Goal: Task Accomplishment & Management: Use online tool/utility

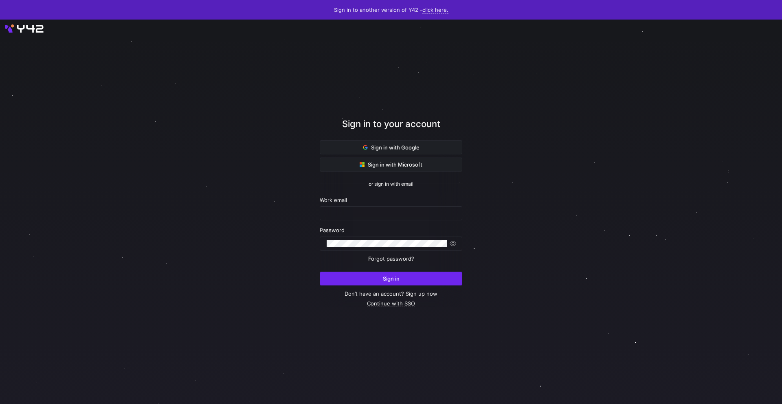
type input "[EMAIL_ADDRESS][PERSON_NAME][DOMAIN_NAME]"
click at [427, 275] on span "submit" at bounding box center [391, 278] width 142 height 13
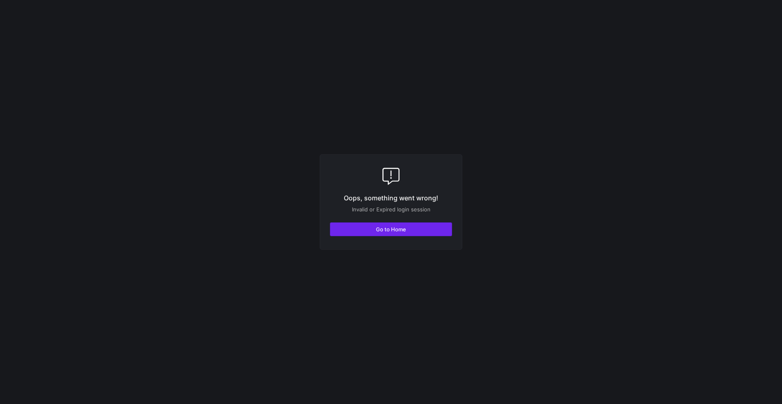
click at [407, 227] on span "button" at bounding box center [390, 229] width 121 height 13
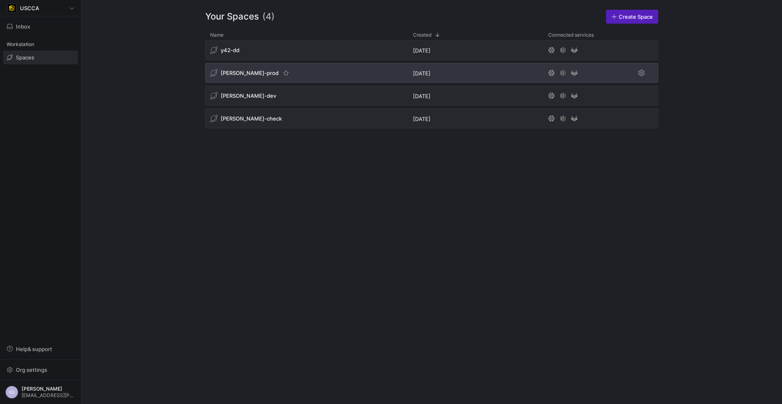
click at [319, 75] on div "edw-dv-prod" at bounding box center [306, 73] width 203 height 20
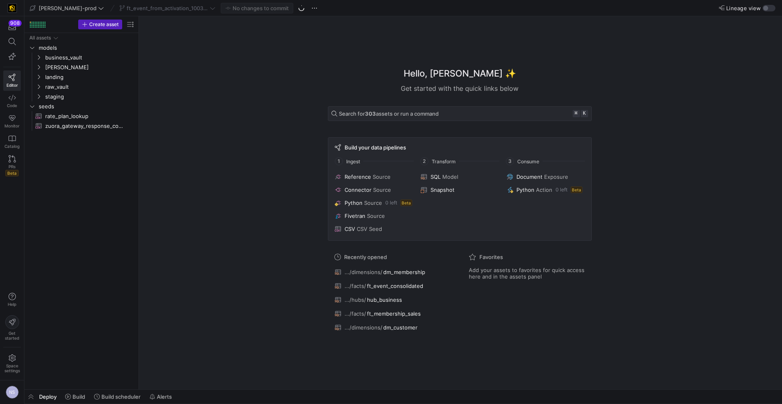
click at [298, 8] on div at bounding box center [301, 7] width 7 height 7
click at [297, 8] on span "button" at bounding box center [302, 8] width 10 height 10
click at [75, 68] on span "edw" at bounding box center [79, 67] width 69 height 9
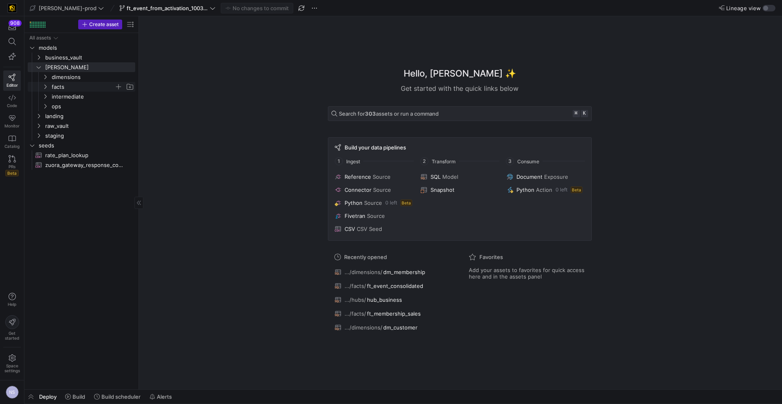
click at [79, 84] on span "facts" at bounding box center [83, 86] width 63 height 9
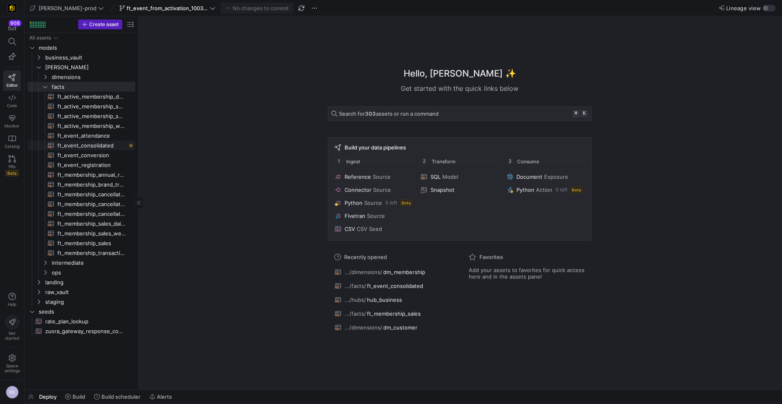
click at [108, 146] on span "ft_event_consolidated​​​​​​​​​​" at bounding box center [91, 145] width 68 height 9
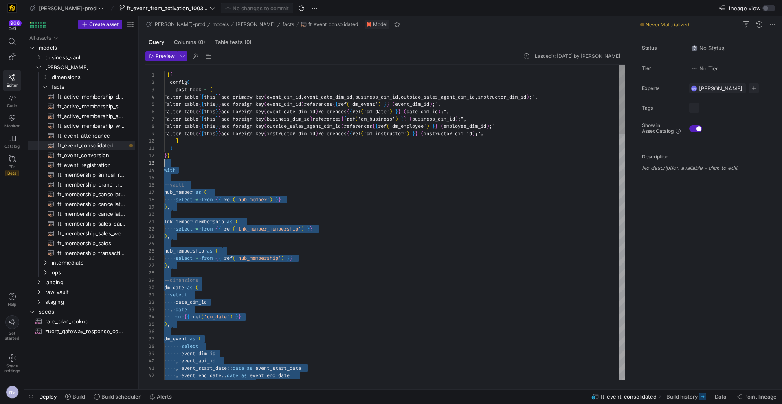
scroll to position [22, 0]
drag, startPoint x: 189, startPoint y: 292, endPoint x: 147, endPoint y: 173, distance: 126.6
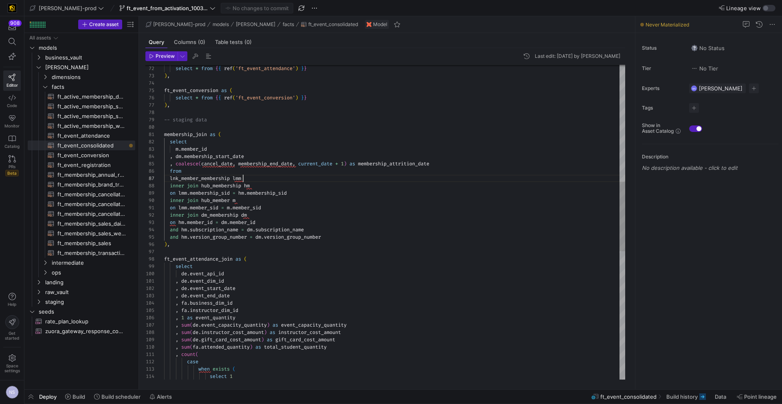
scroll to position [44, 79]
drag, startPoint x: 280, startPoint y: 181, endPoint x: 231, endPoint y: 154, distance: 55.8
click at [280, 181] on div "select * from { { ref ( 'ft_event_attendance' ) } } ) , ft_event_conversion as …" at bounding box center [394, 249] width 461 height 1422
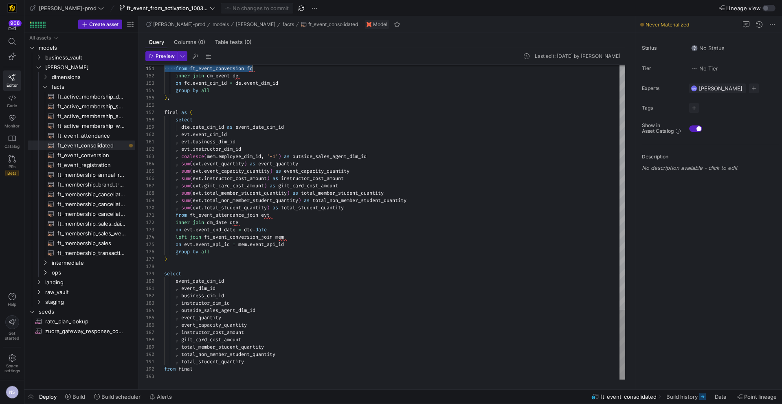
scroll to position [0, 0]
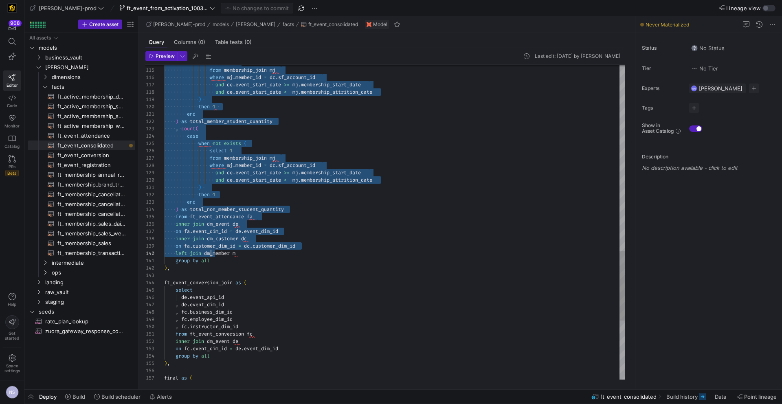
type textarea "membership_join as ( select m.member_id , dm.membership_start_date , coalesce(c…"
drag, startPoint x: 164, startPoint y: 134, endPoint x: 207, endPoint y: 269, distance: 141.6
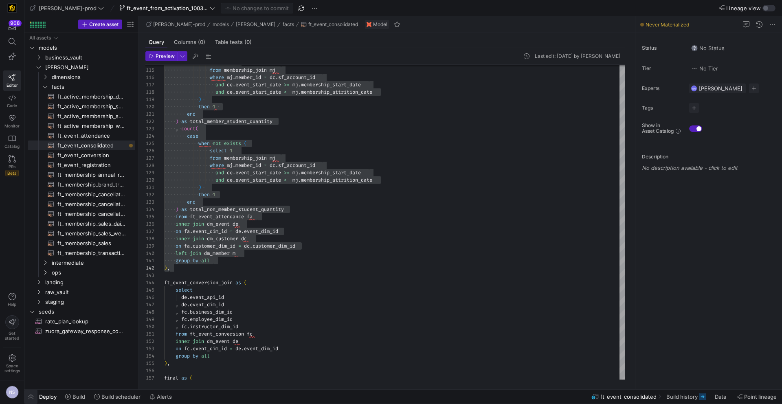
click at [35, 398] on span "button" at bounding box center [30, 397] width 13 height 14
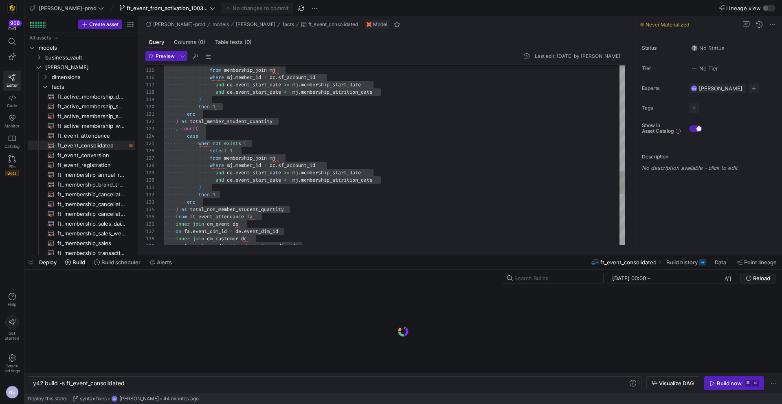
scroll to position [0, 92]
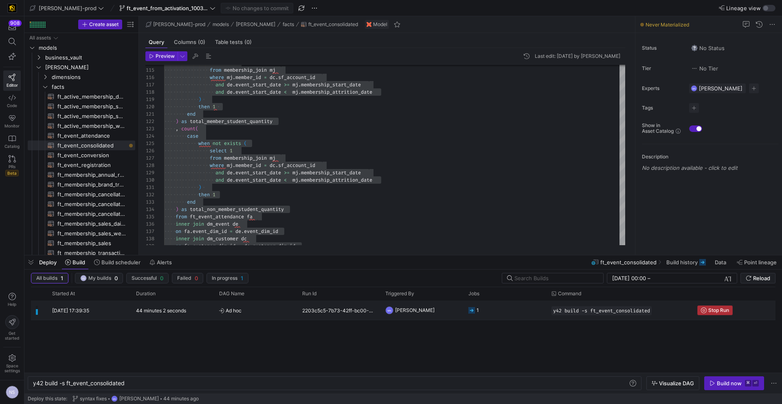
click at [725, 306] on span "button" at bounding box center [715, 310] width 35 height 9
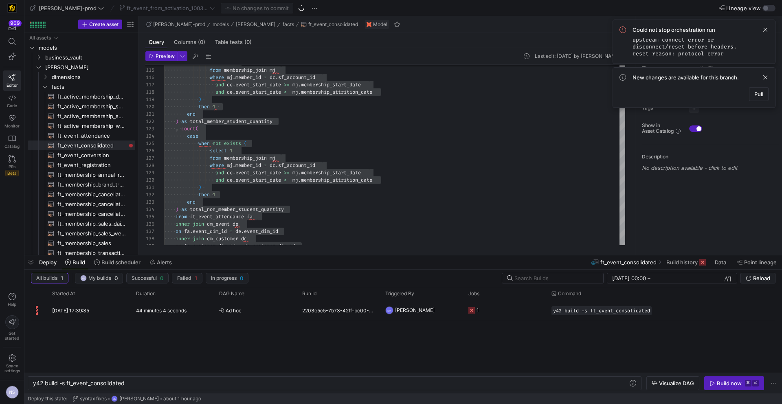
scroll to position [0, 6]
click at [297, 8] on span "button" at bounding box center [302, 8] width 10 height 10
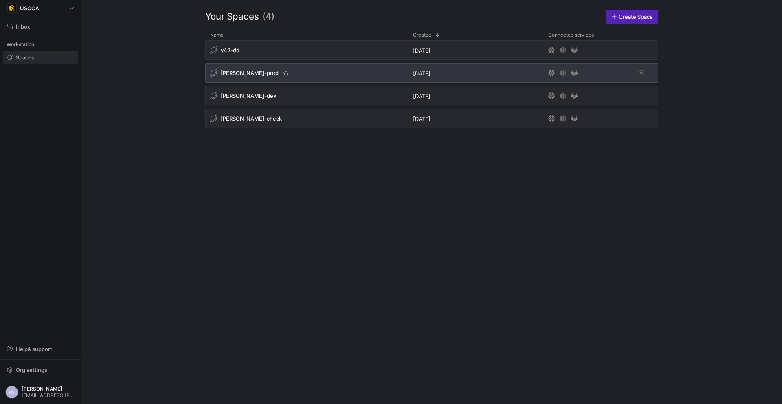
click at [325, 77] on div "[PERSON_NAME]-prod" at bounding box center [306, 73] width 203 height 20
